Goal: Check status: Check status

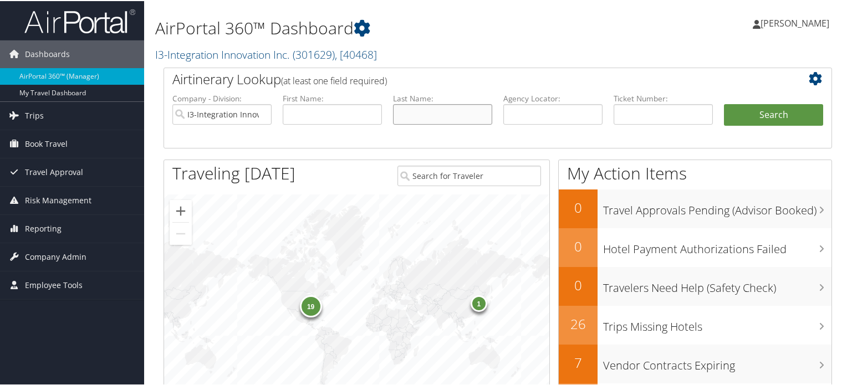
click at [399, 118] on input "text" at bounding box center [442, 113] width 99 height 21
type input "jones"
click at [354, 108] on input "text" at bounding box center [332, 113] width 99 height 21
type input "dawn"
click at [724, 103] on button "Search" at bounding box center [773, 114] width 99 height 22
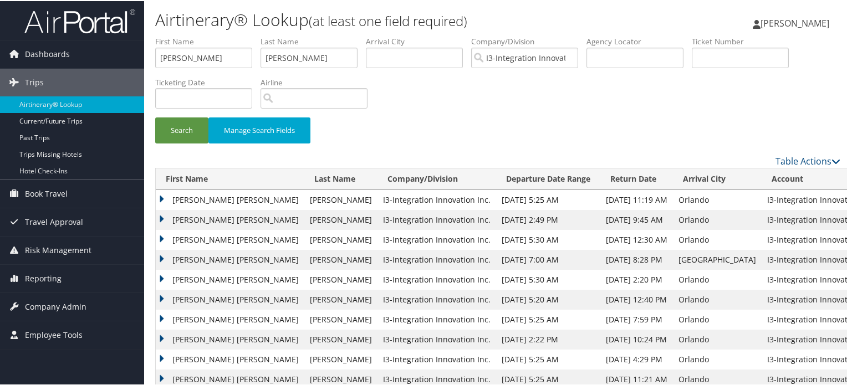
click at [204, 205] on td "[PERSON_NAME] [PERSON_NAME]" at bounding box center [230, 199] width 149 height 20
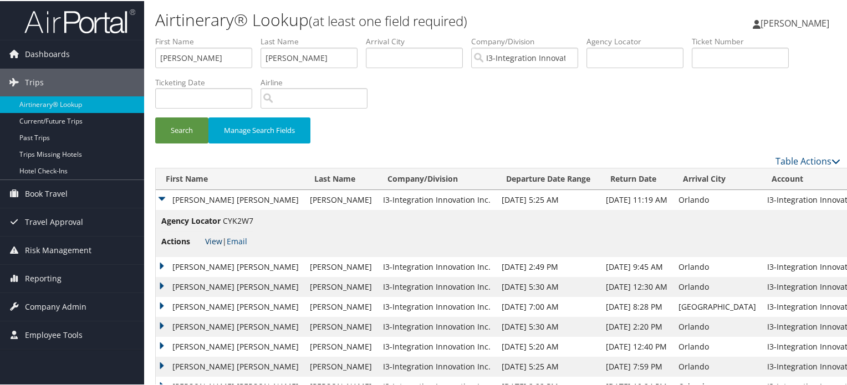
click at [217, 242] on link "View" at bounding box center [213, 240] width 17 height 11
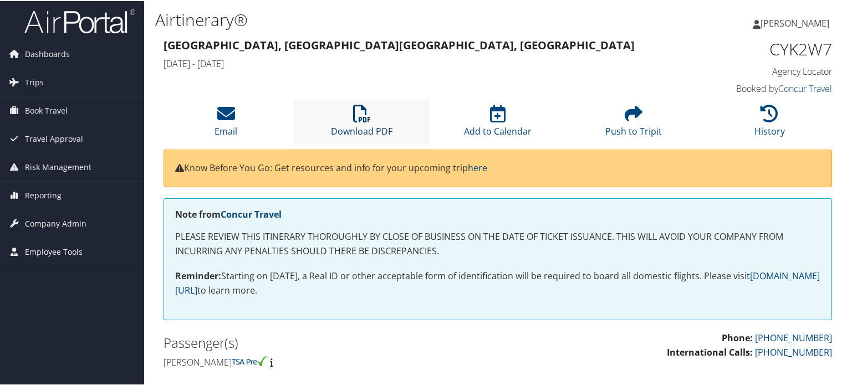
click at [372, 130] on link "Download PDF" at bounding box center [362, 123] width 62 height 27
